Goal: Information Seeking & Learning: Learn about a topic

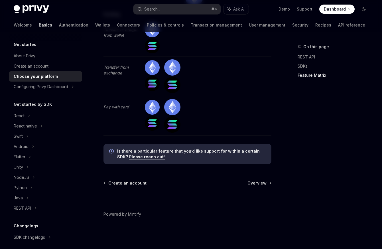
scroll to position [1758, 0]
click at [136, 183] on span "Create an account" at bounding box center [127, 183] width 38 height 6
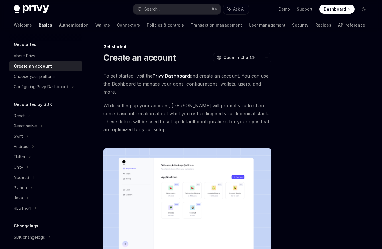
scroll to position [113, 0]
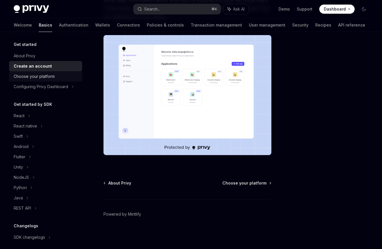
click at [49, 75] on div "Choose your platform" at bounding box center [34, 76] width 41 height 7
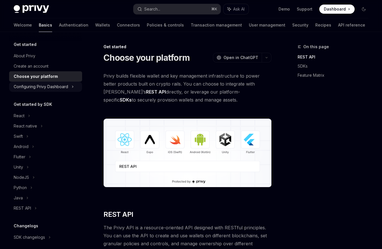
click at [61, 89] on div "Configuring Privy Dashboard" at bounding box center [41, 86] width 54 height 7
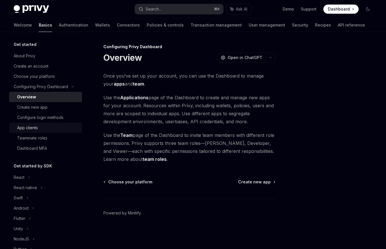
click at [65, 127] on div "App clients" at bounding box center [47, 127] width 61 height 7
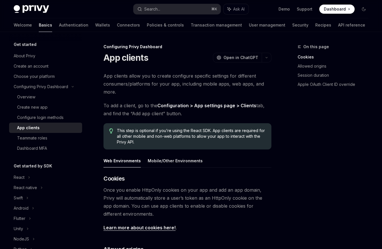
click at [237, 106] on link "Configuration > App settings page > Clients" at bounding box center [206, 105] width 99 height 6
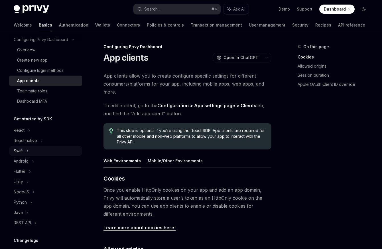
scroll to position [93, 0]
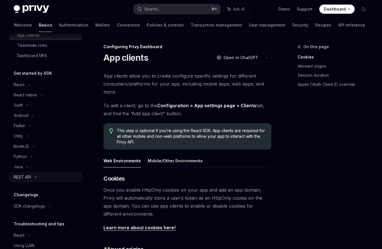
click at [38, 175] on div "REST API" at bounding box center [45, 177] width 73 height 10
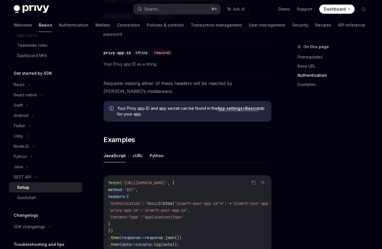
scroll to position [241, 0]
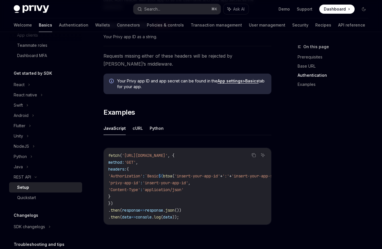
click at [209, 223] on div "fetch ( 'https://api.privy.io/v1/wallets' , { method: 'GET' , headers: { 'Autho…" at bounding box center [187, 186] width 167 height 76
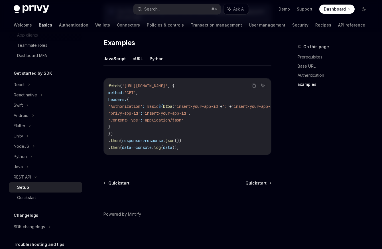
click at [138, 60] on button "cURL" at bounding box center [137, 58] width 10 height 13
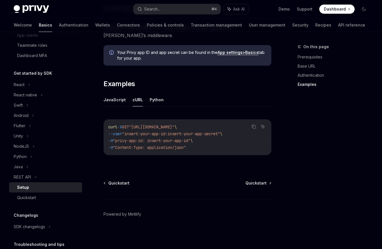
scroll to position [270, 0]
click at [118, 101] on button "JavaScript" at bounding box center [114, 99] width 22 height 13
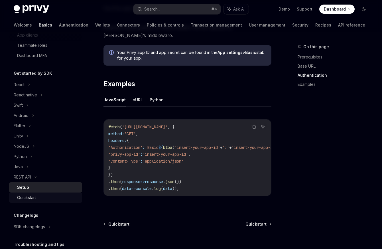
click at [50, 201] on link "Quickstart" at bounding box center [45, 197] width 73 height 10
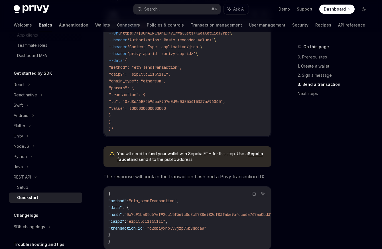
scroll to position [601, 0]
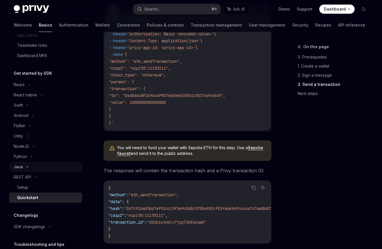
click at [52, 168] on div "Java" at bounding box center [45, 166] width 73 height 10
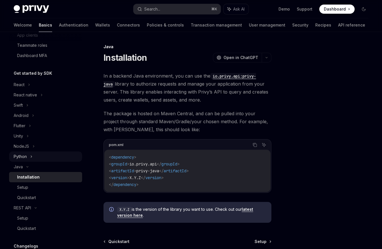
click at [49, 151] on div "Python" at bounding box center [45, 156] width 73 height 10
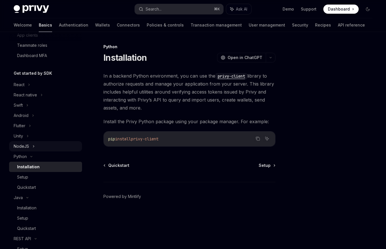
click at [50, 146] on div "NodeJS" at bounding box center [45, 146] width 73 height 10
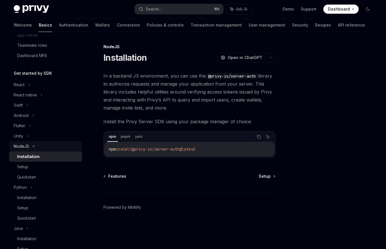
click at [17, 149] on div "NodeJS" at bounding box center [21, 146] width 15 height 7
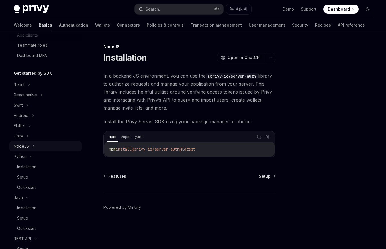
click at [17, 149] on div "NodeJS" at bounding box center [21, 146] width 15 height 7
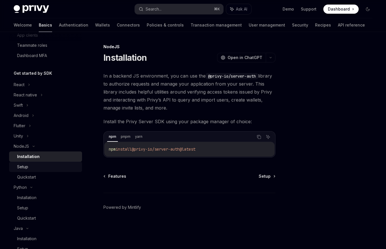
click at [40, 168] on div "Setup" at bounding box center [47, 166] width 61 height 7
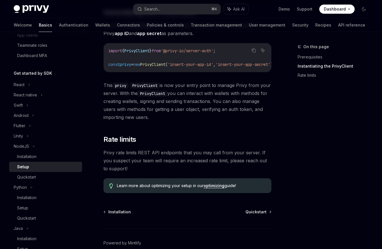
scroll to position [143, 0]
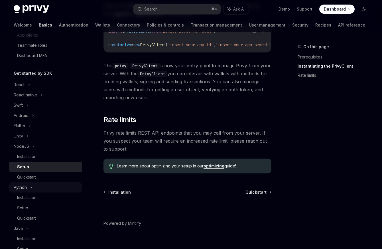
click at [41, 187] on div "Python" at bounding box center [45, 187] width 73 height 10
click at [40, 199] on div "Java" at bounding box center [45, 197] width 73 height 10
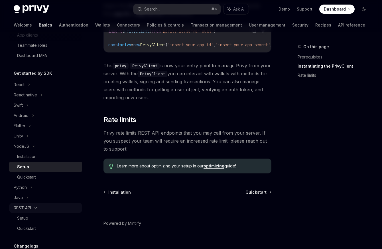
click at [37, 205] on div "REST API" at bounding box center [45, 207] width 73 height 10
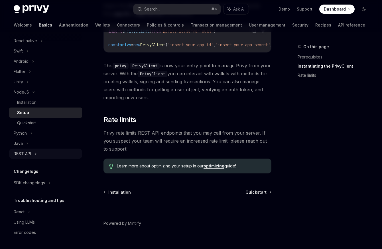
scroll to position [152, 0]
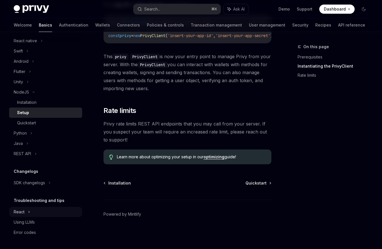
click at [41, 36] on div "React" at bounding box center [45, 30] width 73 height 10
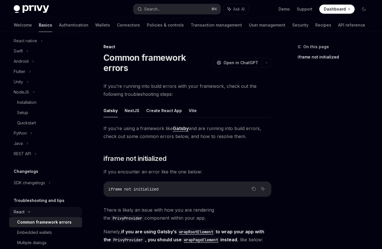
click at [41, 36] on div "React" at bounding box center [45, 30] width 73 height 10
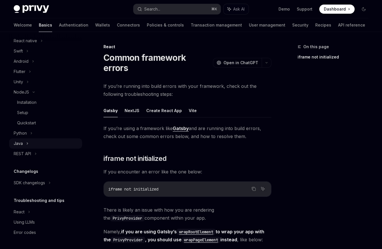
click at [40, 141] on div "Java" at bounding box center [45, 143] width 73 height 10
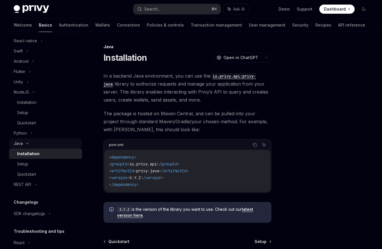
click at [43, 145] on div "Java" at bounding box center [45, 143] width 73 height 10
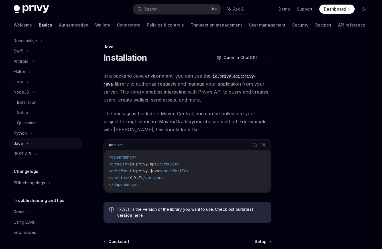
click at [41, 140] on div "Java" at bounding box center [45, 143] width 73 height 10
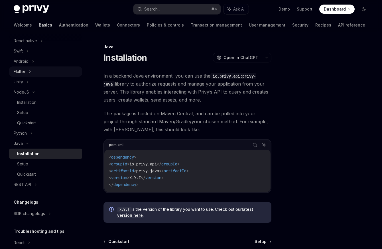
scroll to position [99, 0]
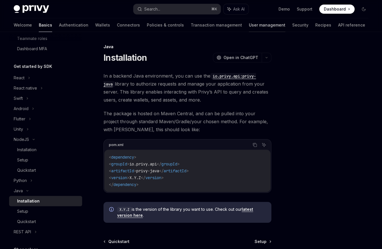
click at [249, 27] on link "User management" at bounding box center [267, 25] width 36 height 14
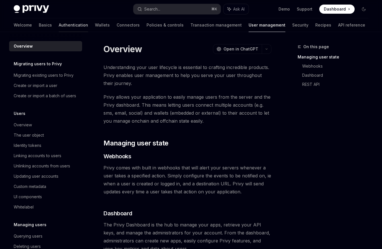
click at [59, 27] on link "Authentication" at bounding box center [73, 25] width 29 height 14
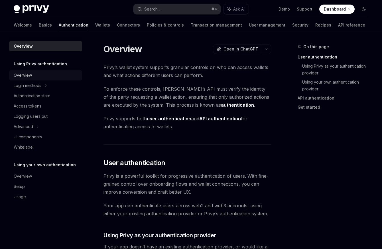
click at [48, 75] on div "Overview" at bounding box center [46, 75] width 65 height 7
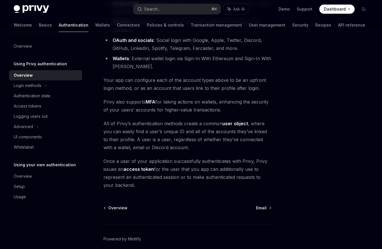
scroll to position [94, 0]
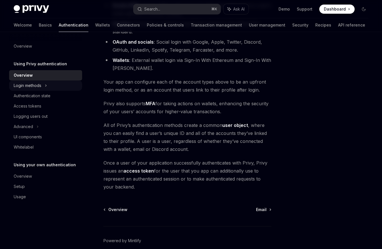
click at [54, 83] on div "Login methods" at bounding box center [45, 85] width 73 height 10
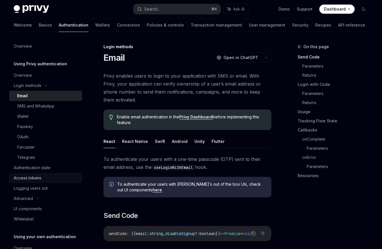
click at [55, 173] on link "Access tokens" at bounding box center [45, 178] width 73 height 10
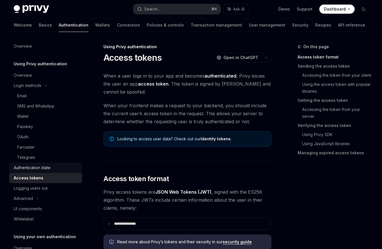
click at [56, 166] on div "Authentication state" at bounding box center [46, 167] width 65 height 7
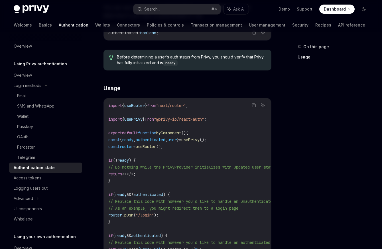
scroll to position [122, 0]
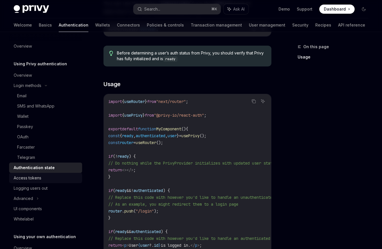
click at [60, 178] on div "Access tokens" at bounding box center [46, 177] width 65 height 7
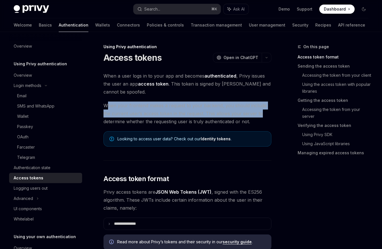
drag, startPoint x: 107, startPoint y: 105, endPoint x: 255, endPoint y: 109, distance: 147.8
click at [255, 109] on span "When your frontend makes a request to your backend, you should include the curr…" at bounding box center [187, 113] width 168 height 24
click at [269, 110] on span "When your frontend makes a request to your backend, you should include the curr…" at bounding box center [187, 113] width 168 height 24
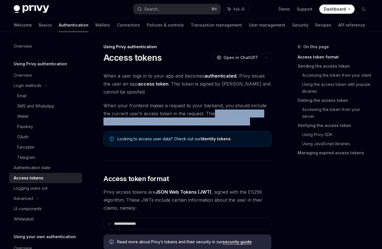
drag, startPoint x: 205, startPoint y: 116, endPoint x: 272, endPoint y: 118, distance: 66.9
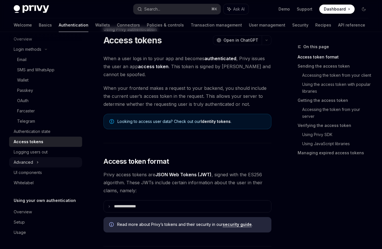
scroll to position [29, 0]
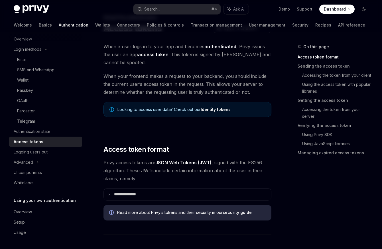
click at [214, 109] on link "Identity tokens" at bounding box center [215, 109] width 30 height 5
type textarea "*"
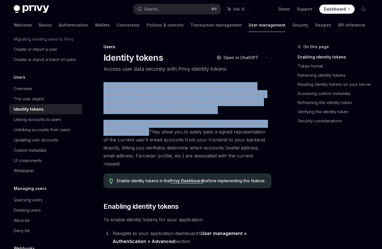
drag, startPoint x: 99, startPoint y: 86, endPoint x: 148, endPoint y: 132, distance: 67.3
click at [148, 132] on span "Privy strongly recommends using identity tokens when you need user-level data o…" at bounding box center [187, 144] width 168 height 48
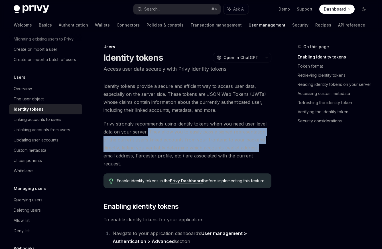
drag, startPoint x: 147, startPoint y: 132, endPoint x: 268, endPoint y: 145, distance: 122.4
click at [269, 145] on span "Privy strongly recommends using identity tokens when you need user-level data o…" at bounding box center [187, 144] width 168 height 48
click at [268, 145] on span "Privy strongly recommends using identity tokens when you need user-level data o…" at bounding box center [187, 144] width 168 height 48
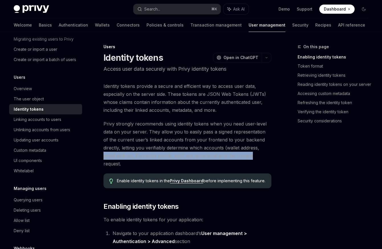
drag, startPoint x: 96, startPoint y: 153, endPoint x: 251, endPoint y: 150, distance: 155.2
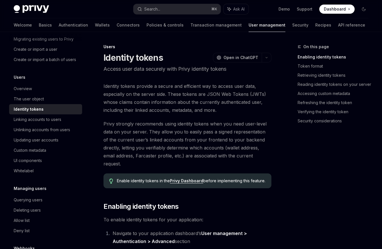
click at [253, 150] on span "Privy strongly recommends using identity tokens when you need user-level data o…" at bounding box center [187, 144] width 168 height 48
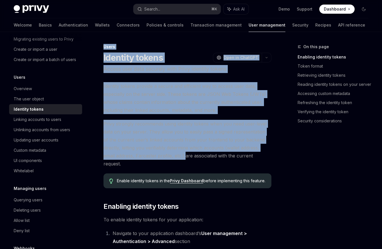
drag, startPoint x: 186, startPoint y: 157, endPoint x: 292, endPoint y: 156, distance: 106.2
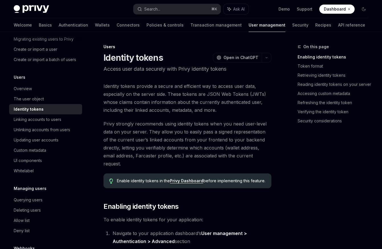
click at [290, 156] on div "On this page Enabling identity tokens Token format Retrieving identity tokens R…" at bounding box center [329, 145] width 87 height 205
click at [196, 178] on link "Privy Dashboard" at bounding box center [186, 180] width 33 height 5
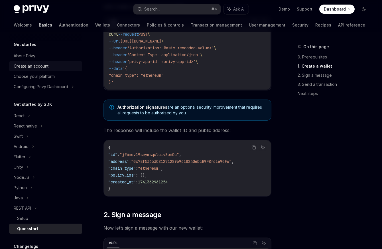
scroll to position [135, 0]
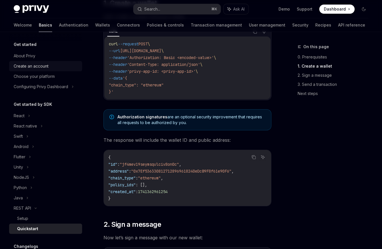
click at [41, 67] on div "Create an account" at bounding box center [31, 66] width 35 height 7
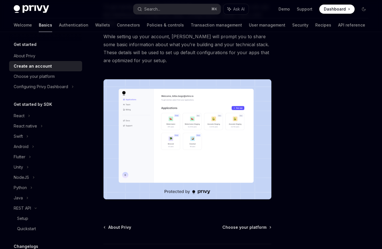
scroll to position [113, 0]
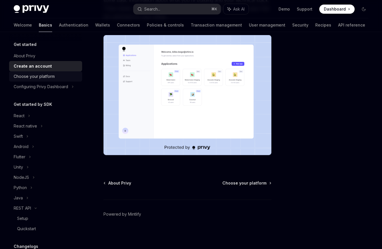
click at [57, 78] on div "Choose your platform" at bounding box center [46, 76] width 65 height 7
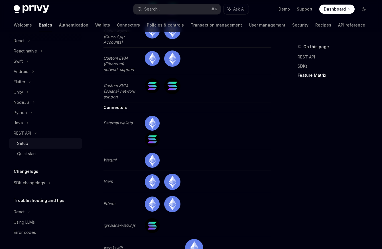
scroll to position [36, 0]
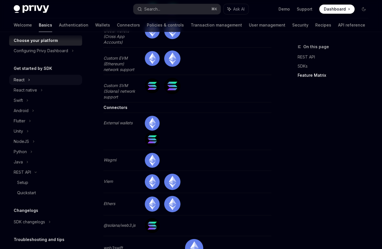
click at [33, 82] on div "React" at bounding box center [45, 80] width 73 height 10
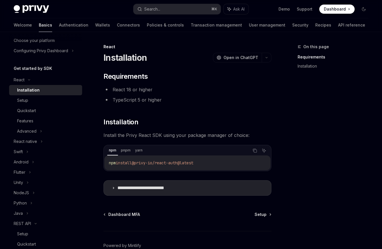
scroll to position [8, 0]
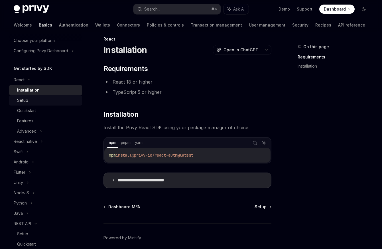
click at [42, 98] on div "Setup" at bounding box center [47, 100] width 61 height 7
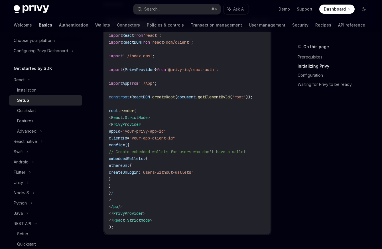
scroll to position [234, 0]
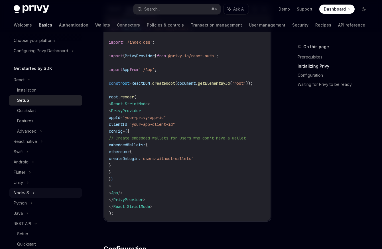
click at [48, 193] on div "NodeJS" at bounding box center [45, 192] width 73 height 10
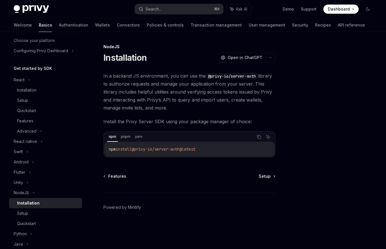
click at [50, 206] on div "Installation" at bounding box center [47, 202] width 61 height 7
click at [50, 210] on div "Setup" at bounding box center [47, 213] width 61 height 7
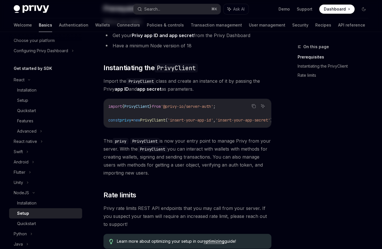
scroll to position [71, 0]
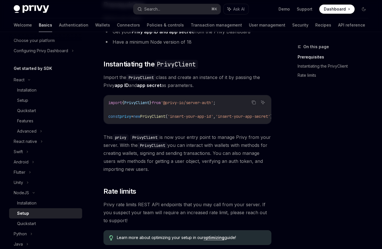
drag, startPoint x: 212, startPoint y: 126, endPoint x: 249, endPoint y: 123, distance: 37.1
click at [251, 123] on div "​ Prerequisites Before you begin: Get your Privy app ID and app secret from the…" at bounding box center [187, 122] width 168 height 244
click at [223, 126] on div "​ Prerequisites Before you begin: Get your Privy app ID and app secret from the…" at bounding box center [187, 122] width 168 height 244
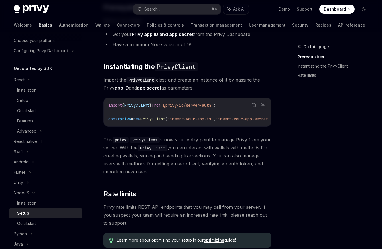
scroll to position [152, 0]
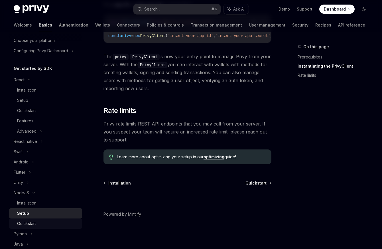
click at [58, 220] on link "Quickstart" at bounding box center [45, 223] width 73 height 10
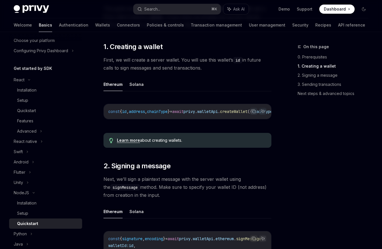
scroll to position [198, 0]
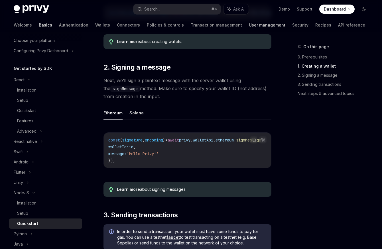
click at [249, 26] on link "User management" at bounding box center [267, 25] width 36 height 14
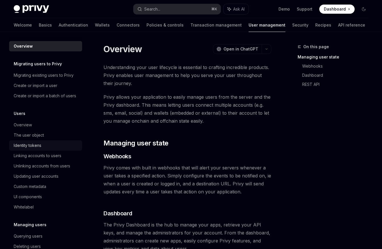
click at [42, 150] on link "Identity tokens" at bounding box center [45, 145] width 73 height 10
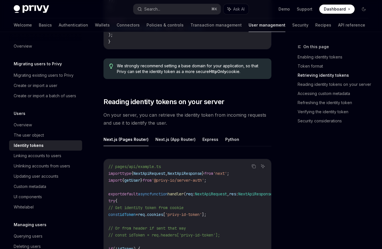
scroll to position [723, 0]
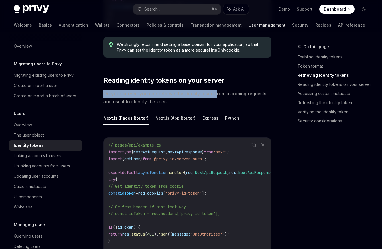
drag, startPoint x: 102, startPoint y: 89, endPoint x: 214, endPoint y: 87, distance: 111.3
click at [205, 98] on span "On your server, you can retrieve the identity token from incoming requests and …" at bounding box center [187, 97] width 168 height 16
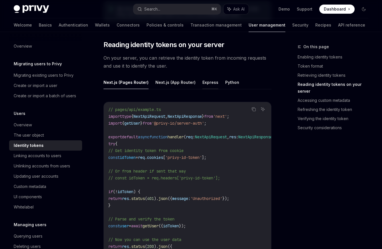
click at [202, 83] on button "Express" at bounding box center [210, 81] width 16 height 13
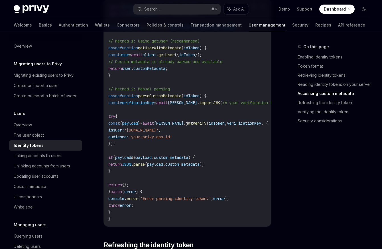
scroll to position [1231, 0]
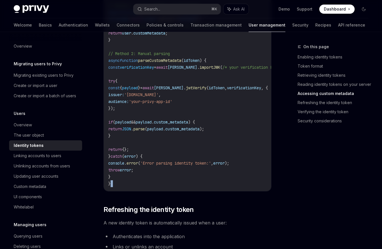
drag, startPoint x: 186, startPoint y: 193, endPoint x: 225, endPoint y: 190, distance: 39.4
click at [220, 188] on div "import { PrivyClient } from '@privy-io/server-auth' ; import * as [PERSON_NAME]…" at bounding box center [187, 77] width 167 height 227
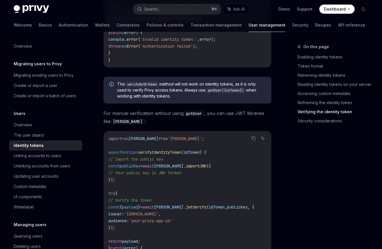
scroll to position [1721, 0]
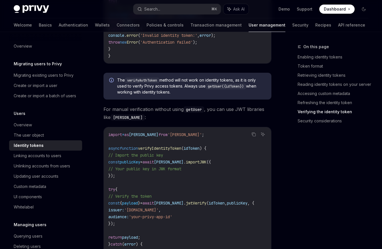
click at [119, 120] on code "[PERSON_NAME]" at bounding box center [127, 117] width 34 height 6
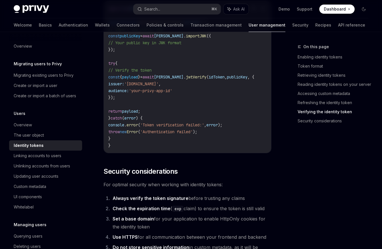
scroll to position [1835, 0]
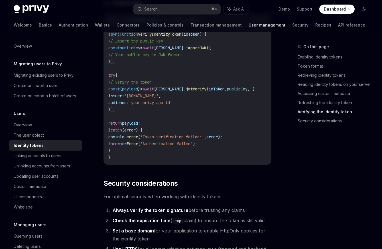
drag, startPoint x: 178, startPoint y: 164, endPoint x: 187, endPoint y: 164, distance: 8.8
click at [187, 161] on code "import * as [PERSON_NAME] from '[PERSON_NAME]' ; async function verifyIdentityT…" at bounding box center [187, 88] width 159 height 143
drag, startPoint x: 186, startPoint y: 165, endPoint x: 200, endPoint y: 165, distance: 13.7
click at [200, 161] on code "import * as [PERSON_NAME] from '[PERSON_NAME]' ; async function verifyIdentityT…" at bounding box center [187, 88] width 159 height 143
drag, startPoint x: 197, startPoint y: 167, endPoint x: 206, endPoint y: 167, distance: 8.8
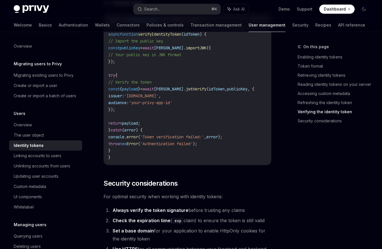
click at [206, 165] on div "import * as [PERSON_NAME] from '[PERSON_NAME]' ; async function verifyIdentityT…" at bounding box center [187, 88] width 167 height 151
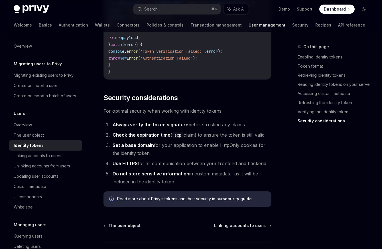
scroll to position [1971, 0]
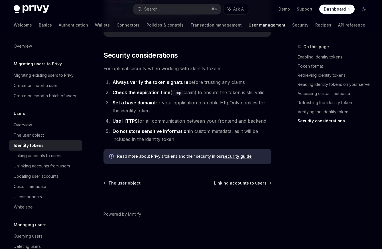
click at [240, 157] on link "security guide" at bounding box center [236, 155] width 29 height 5
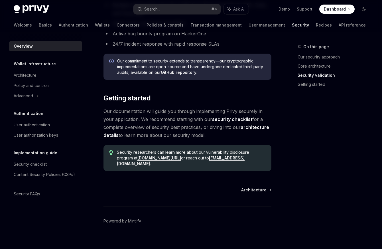
scroll to position [437, 0]
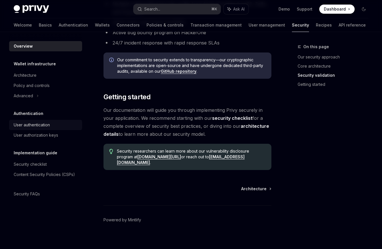
click at [56, 126] on div "User authentication" at bounding box center [46, 124] width 65 height 7
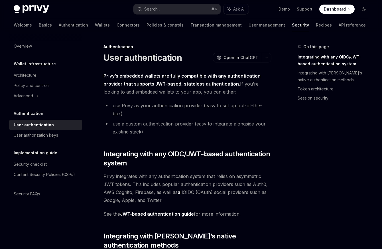
scroll to position [45, 0]
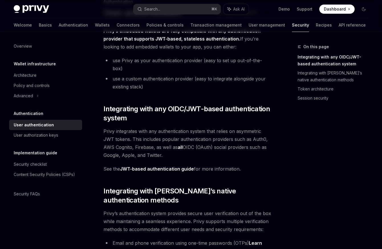
click at [146, 166] on link "JWT-based authentication guide" at bounding box center [157, 169] width 74 height 6
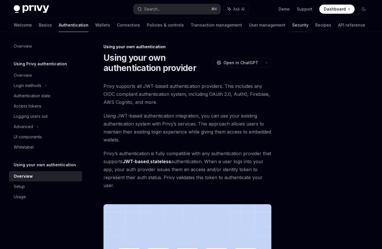
click at [292, 24] on link "Security" at bounding box center [300, 25] width 16 height 14
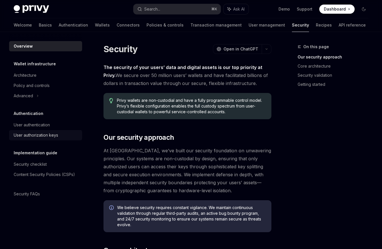
click at [41, 133] on div "User authorization keys" at bounding box center [36, 135] width 44 height 7
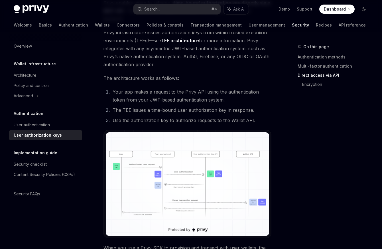
scroll to position [373, 0]
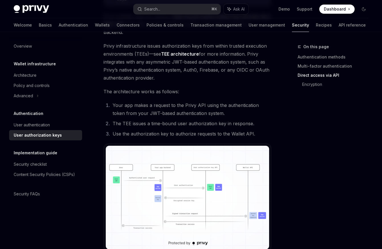
click at [186, 178] on img at bounding box center [187, 196] width 163 height 103
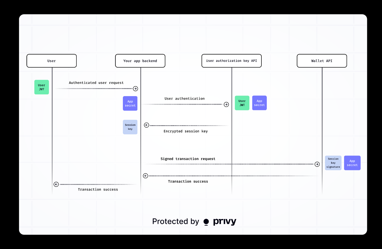
click at [363, 33] on img at bounding box center [193, 124] width 348 height 220
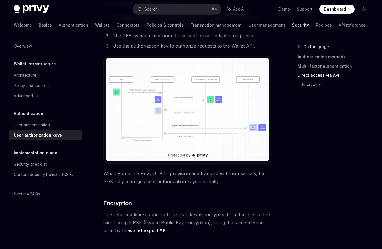
scroll to position [484, 0]
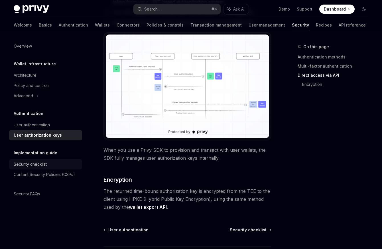
click at [71, 164] on div "Security checklist" at bounding box center [46, 164] width 65 height 7
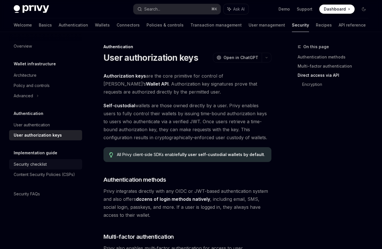
type textarea "*"
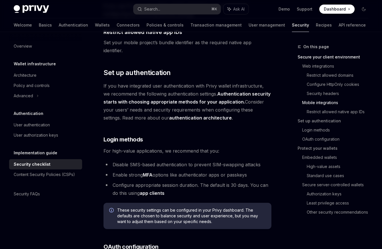
scroll to position [491, 0]
